Goal: Complete application form

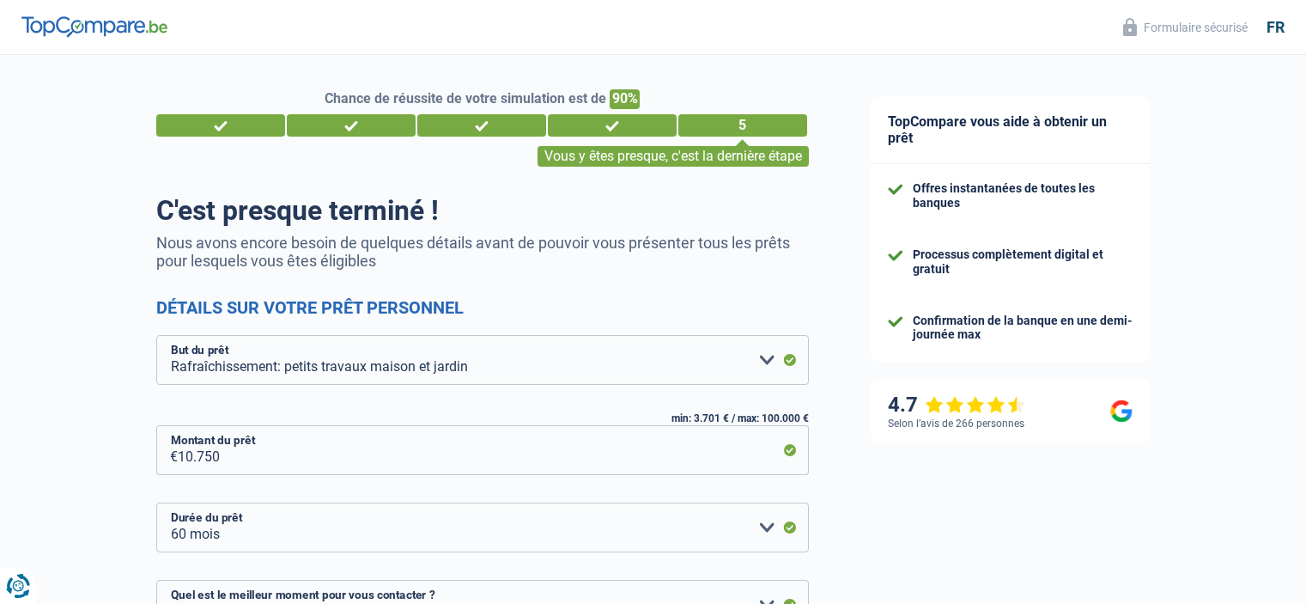
select select "houseOrGarden"
select select "60"
select select "16-18"
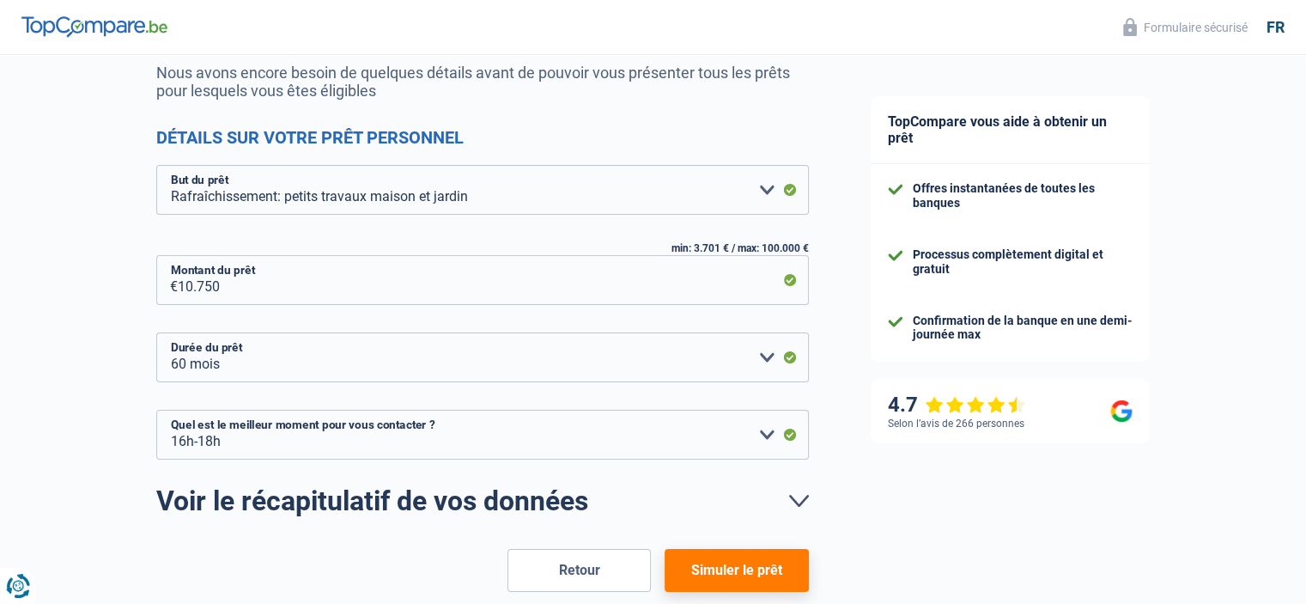
scroll to position [258, 0]
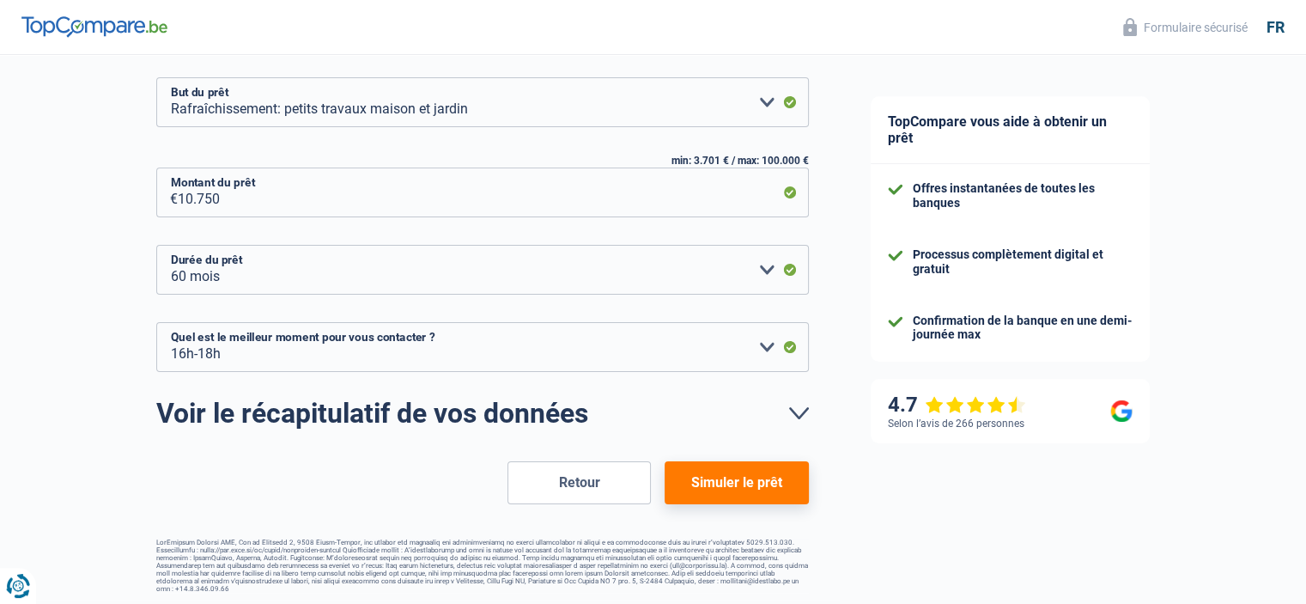
click at [742, 483] on button "Simuler le prêt" at bounding box center [736, 482] width 143 height 43
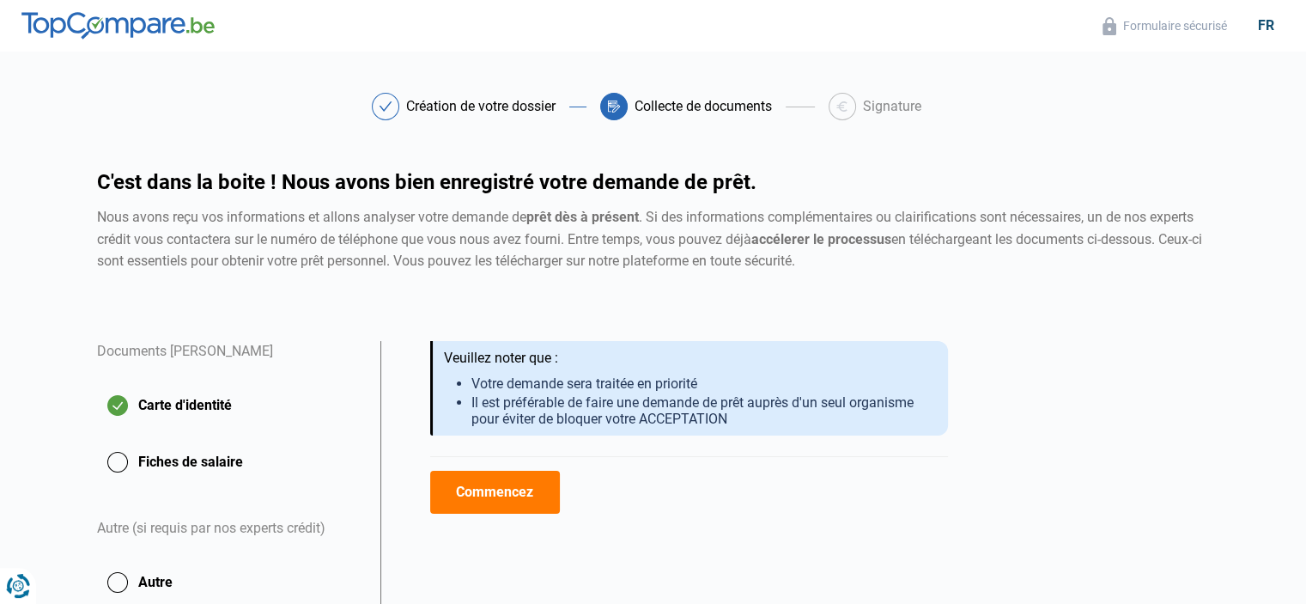
click at [519, 479] on button "Commencez" at bounding box center [495, 492] width 130 height 43
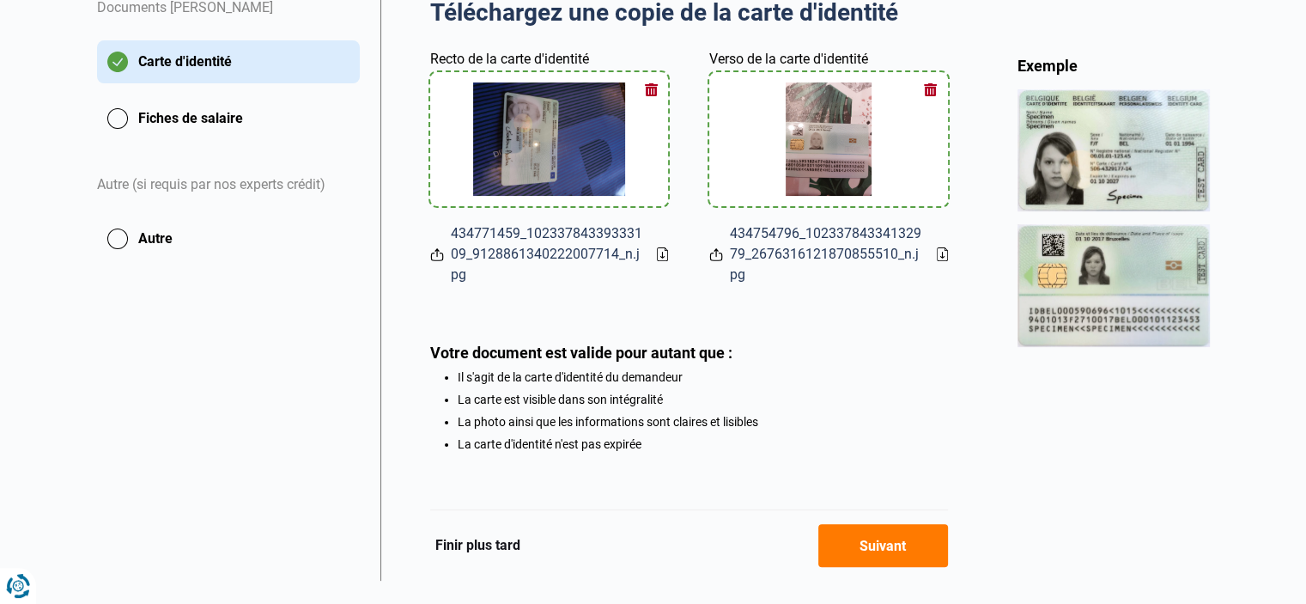
scroll to position [381, 0]
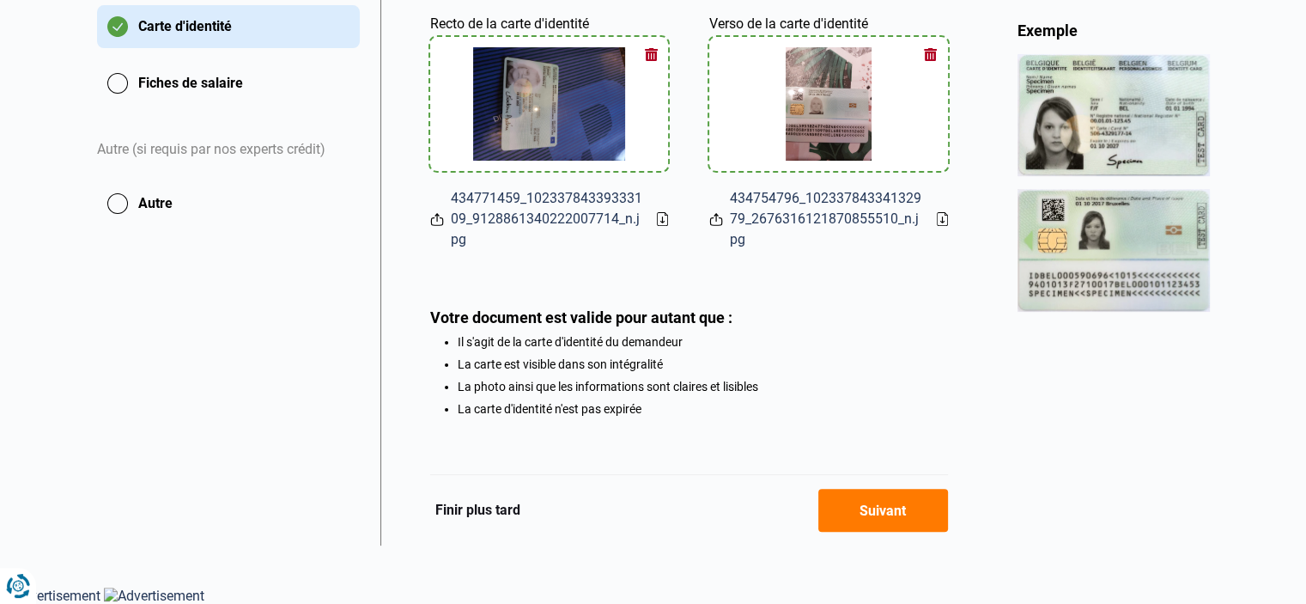
click at [858, 501] on button "Suivant" at bounding box center [883, 510] width 130 height 43
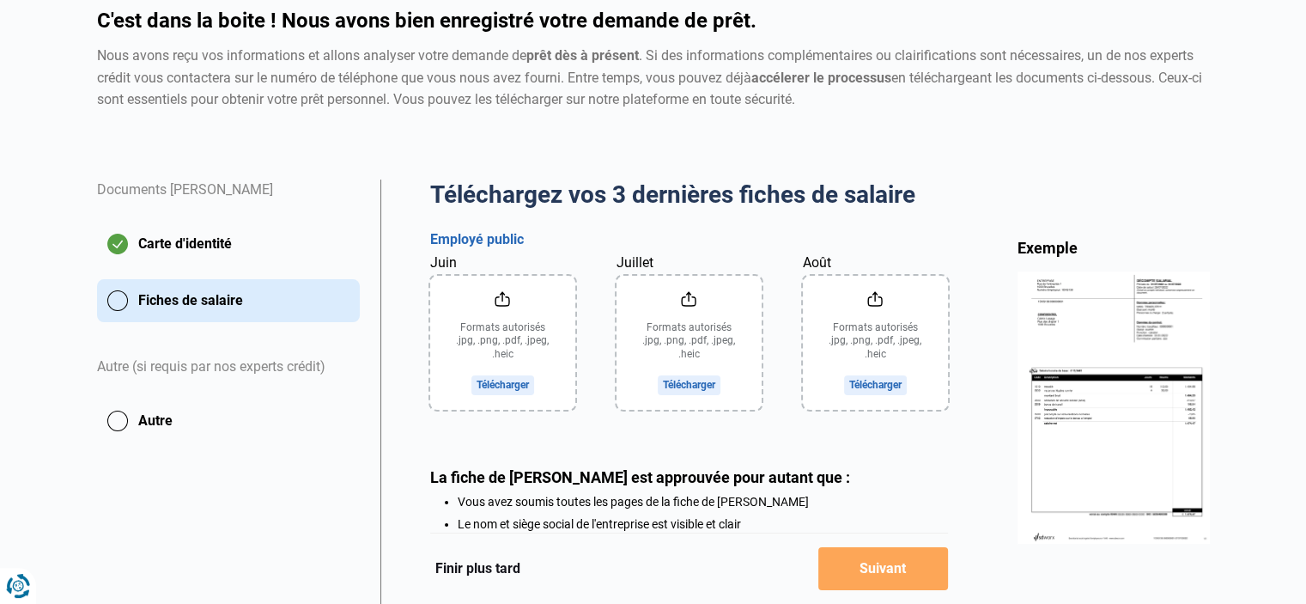
scroll to position [172, 0]
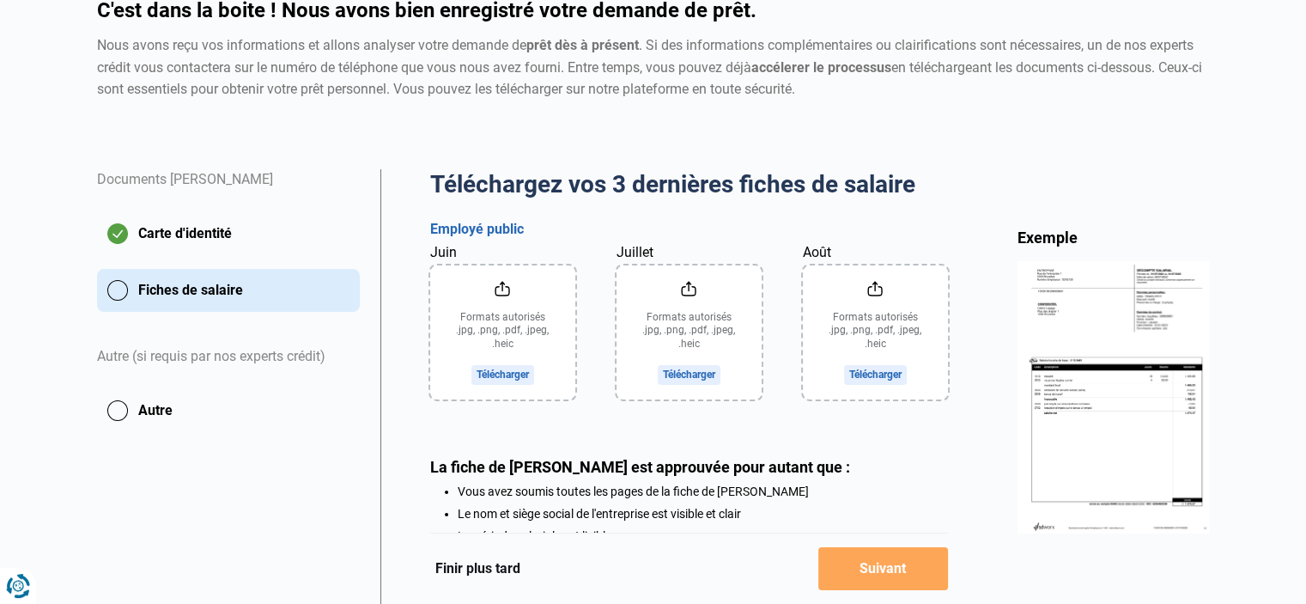
click at [512, 377] on input "Juin" at bounding box center [502, 332] width 145 height 134
click at [504, 374] on input "Juin" at bounding box center [502, 332] width 145 height 134
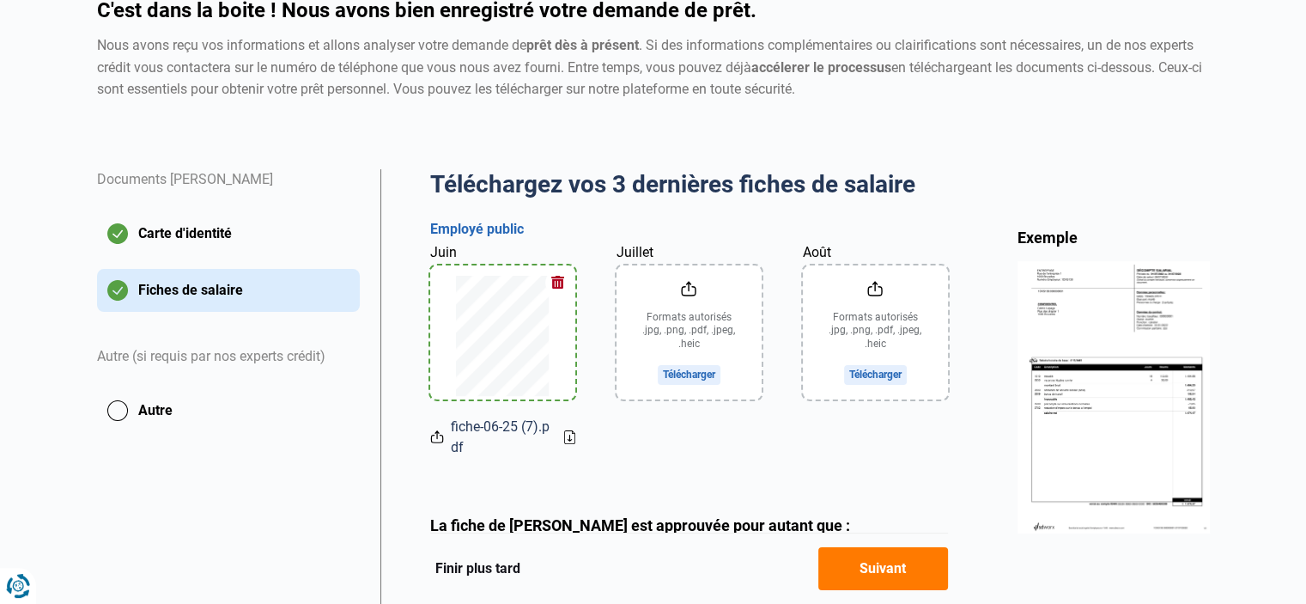
click at [680, 374] on input "Juillet" at bounding box center [689, 332] width 145 height 134
click at [884, 374] on input "Août" at bounding box center [875, 332] width 145 height 134
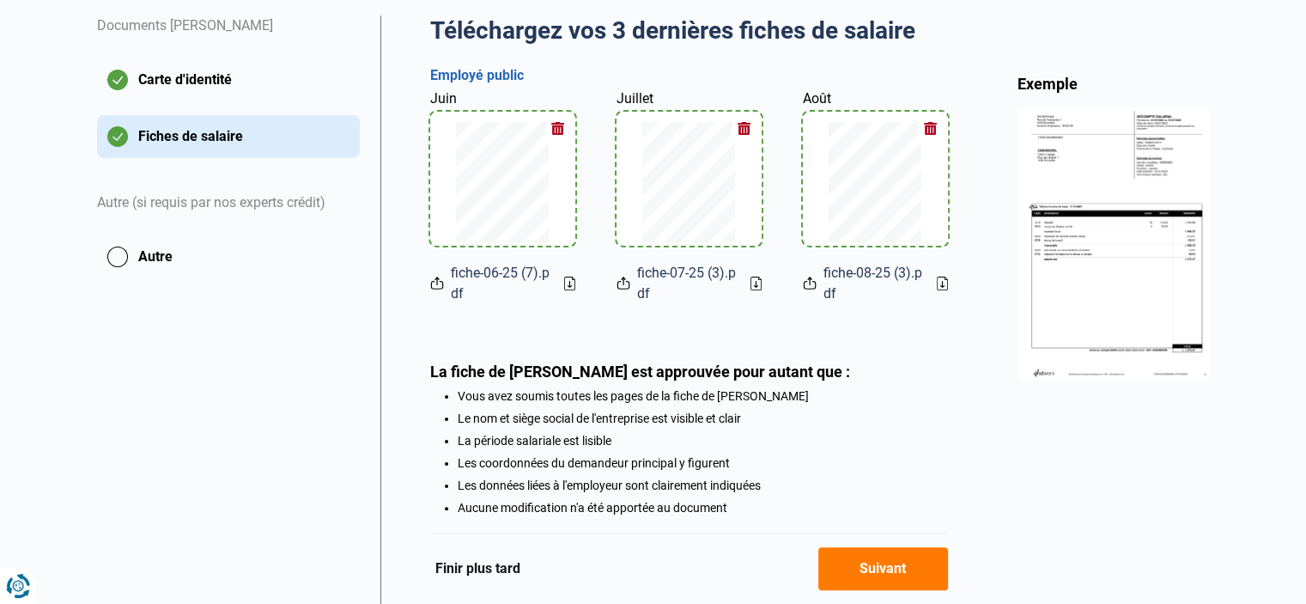
scroll to position [344, 0]
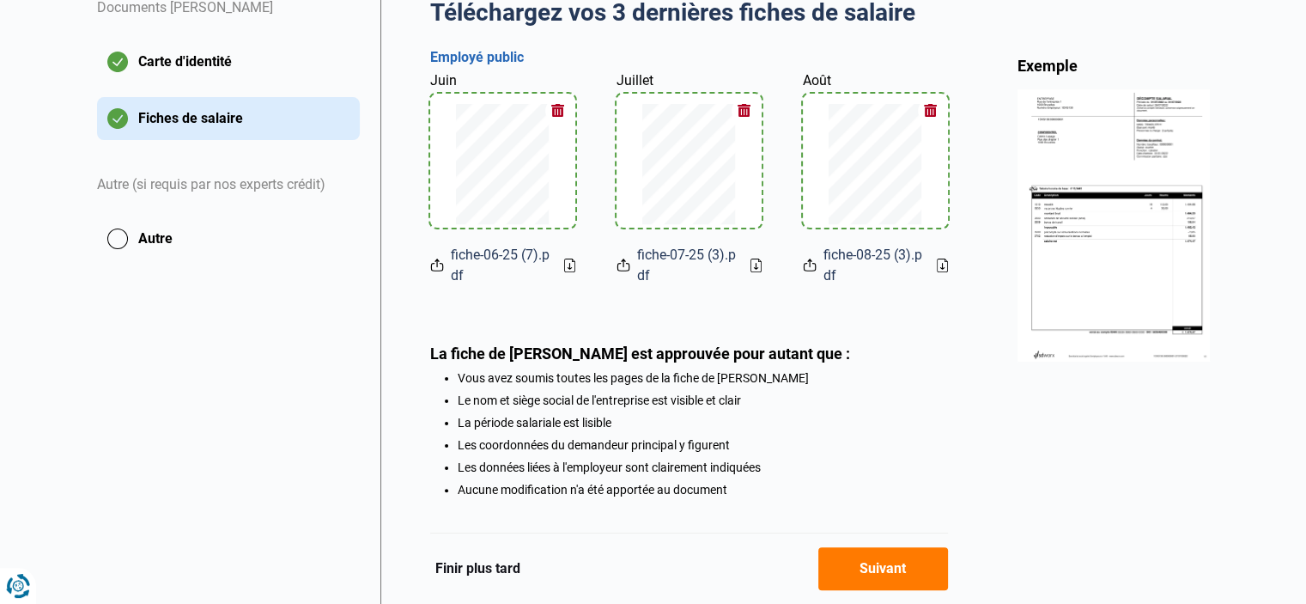
click at [879, 562] on button "Suivant" at bounding box center [883, 568] width 130 height 43
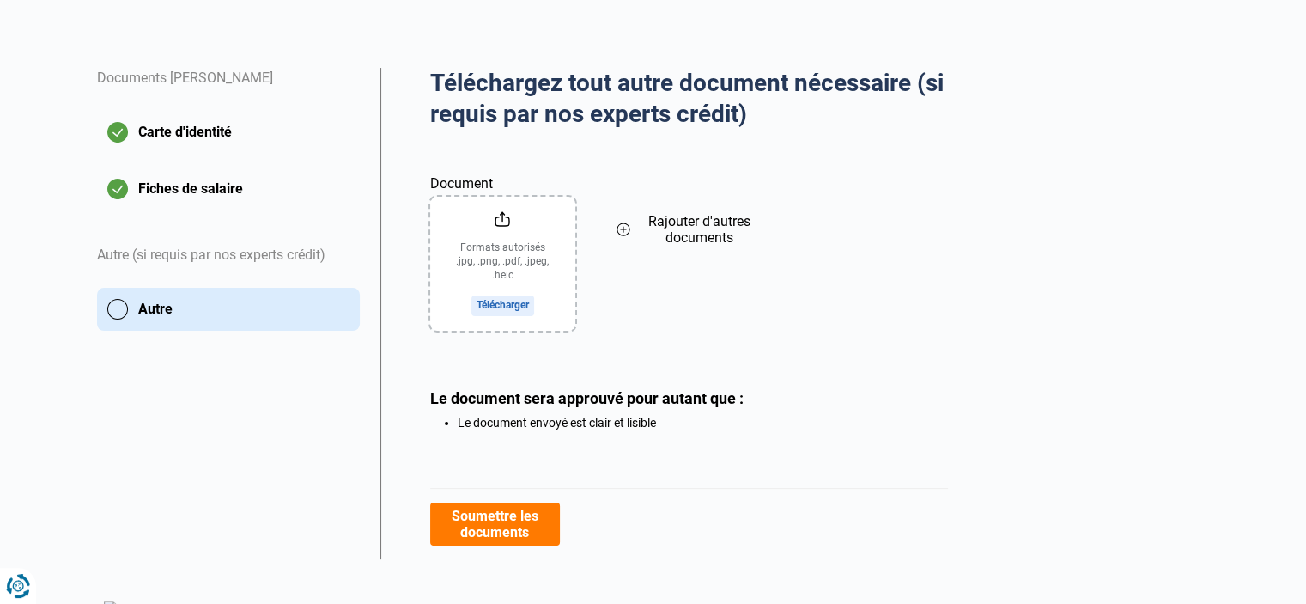
scroll to position [286, 0]
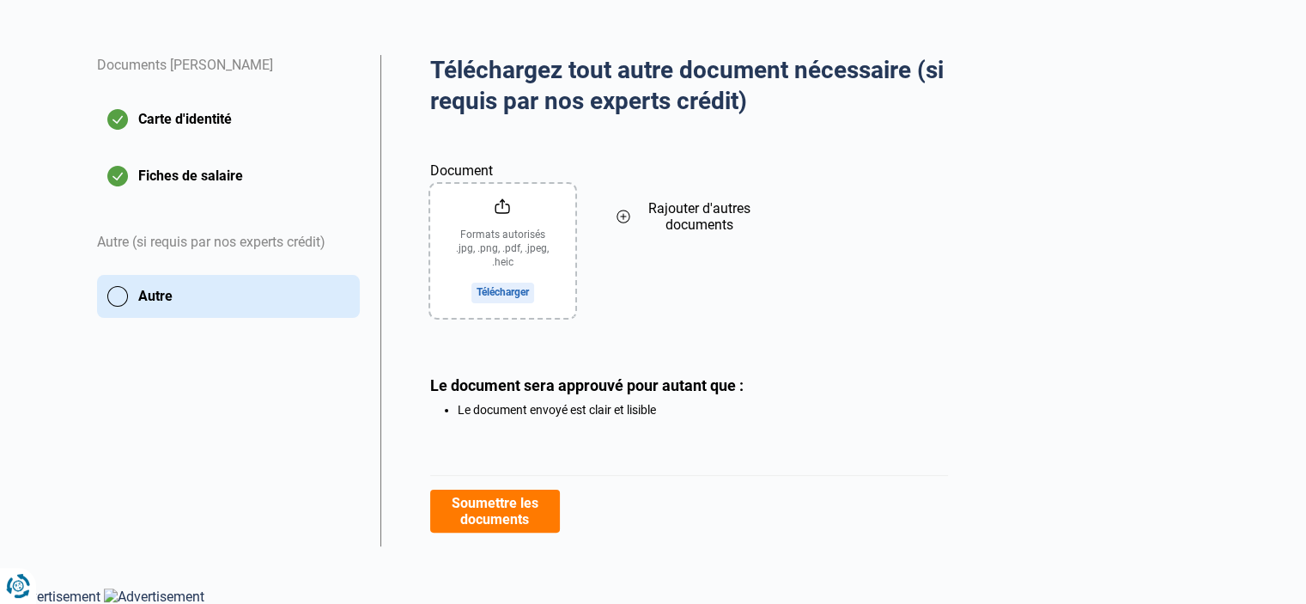
click at [529, 518] on button "Soumettre les documents" at bounding box center [495, 511] width 130 height 43
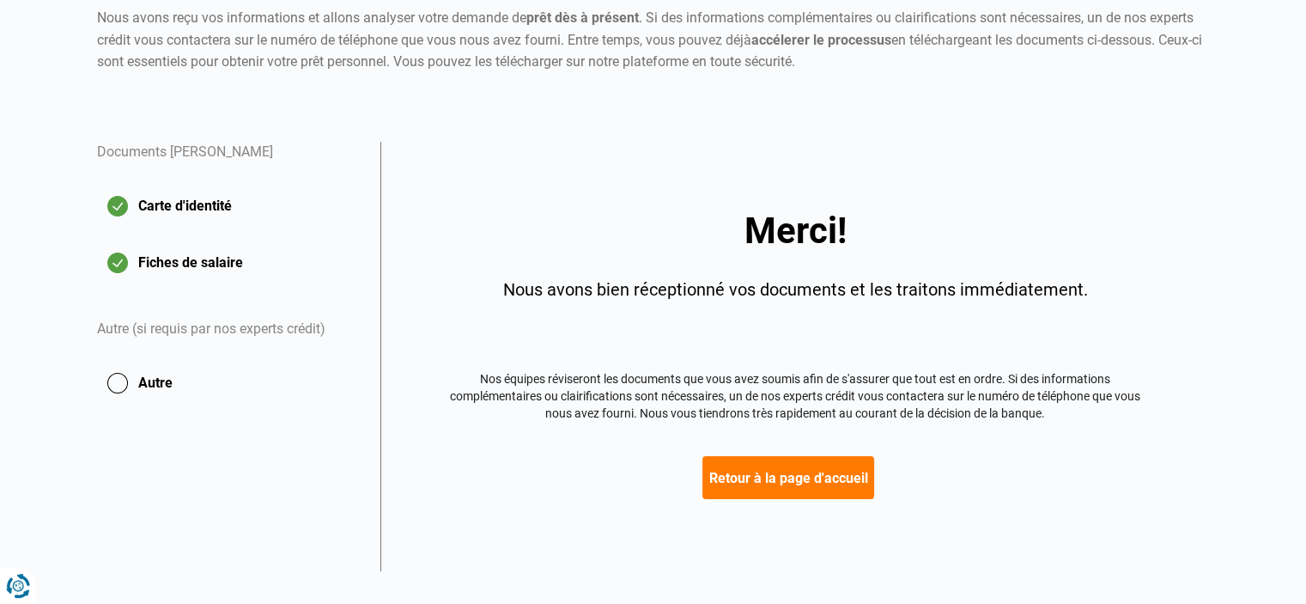
scroll to position [223, 0]
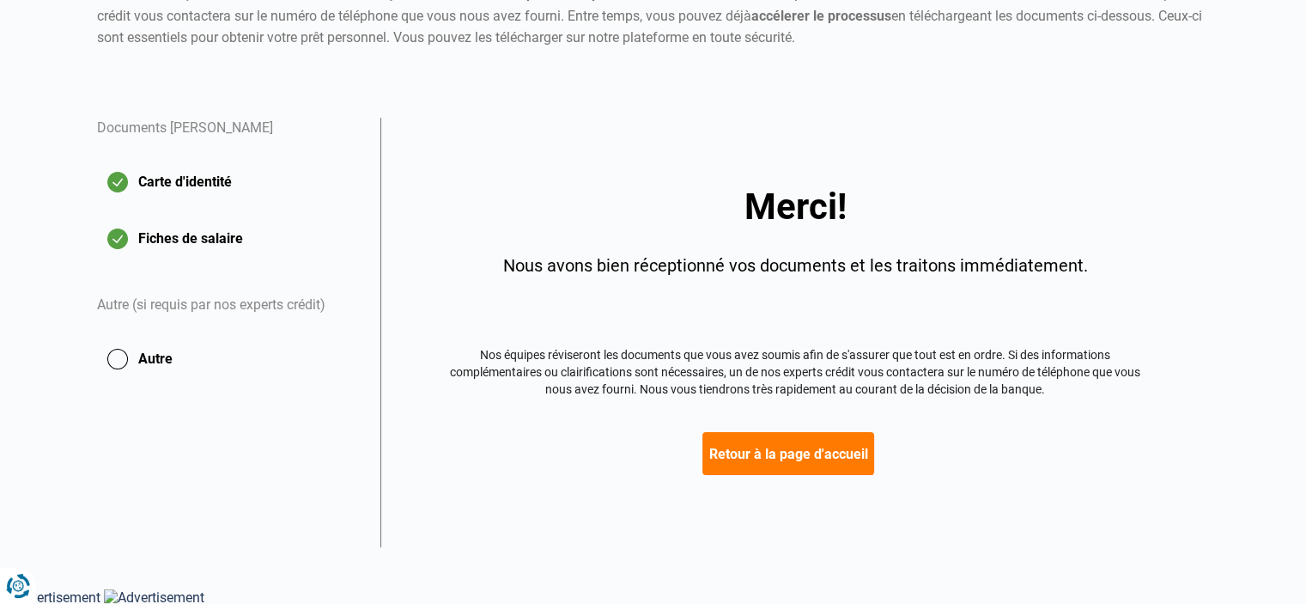
click at [831, 457] on button "Retour à la page d'accueil" at bounding box center [789, 453] width 172 height 43
